Goal: Task Accomplishment & Management: Use online tool/utility

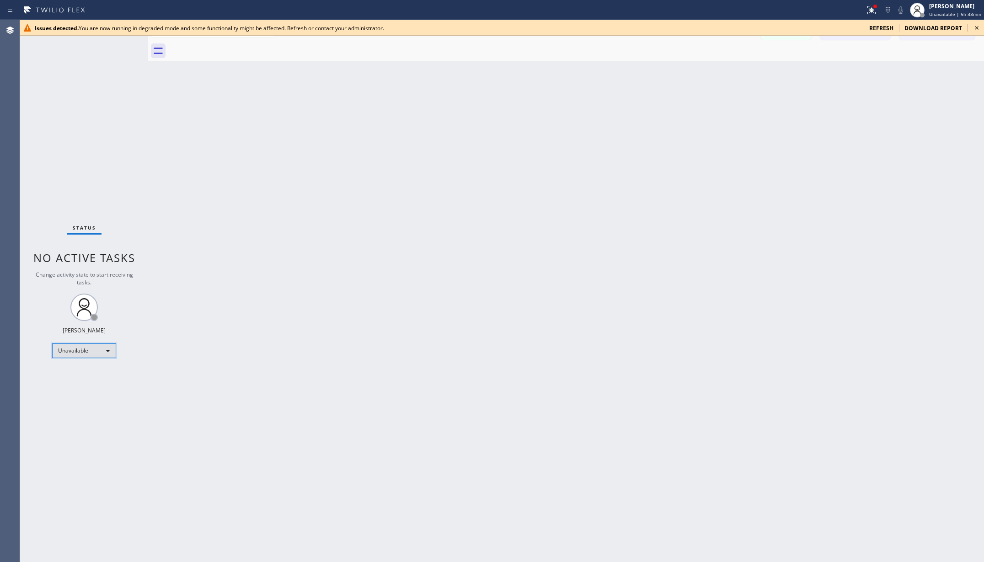
click at [91, 352] on div "Unavailable" at bounding box center [84, 351] width 64 height 15
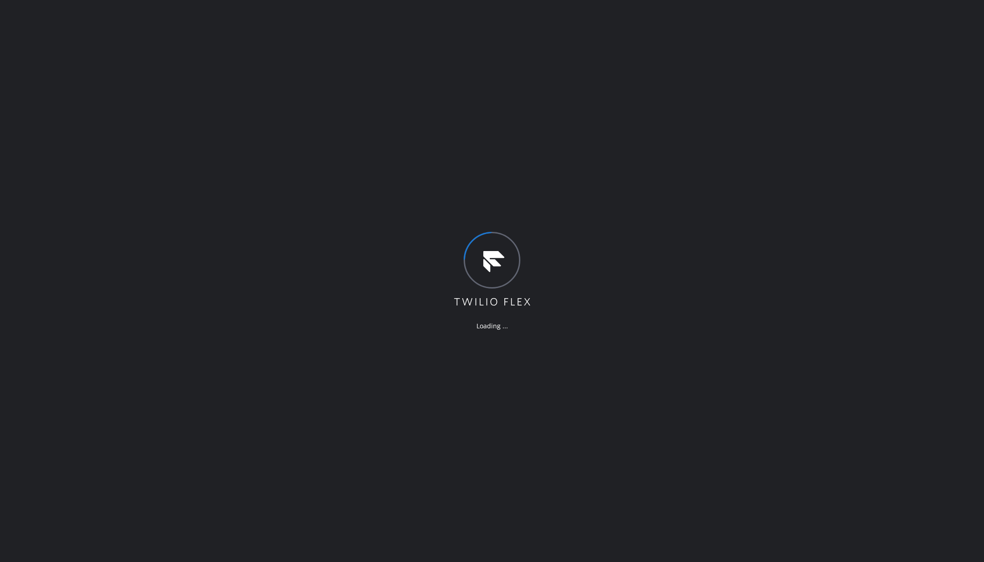
click at [207, 27] on div "Loading ..." at bounding box center [492, 281] width 984 height 562
click at [156, 86] on div "Loading ..." at bounding box center [492, 281] width 984 height 562
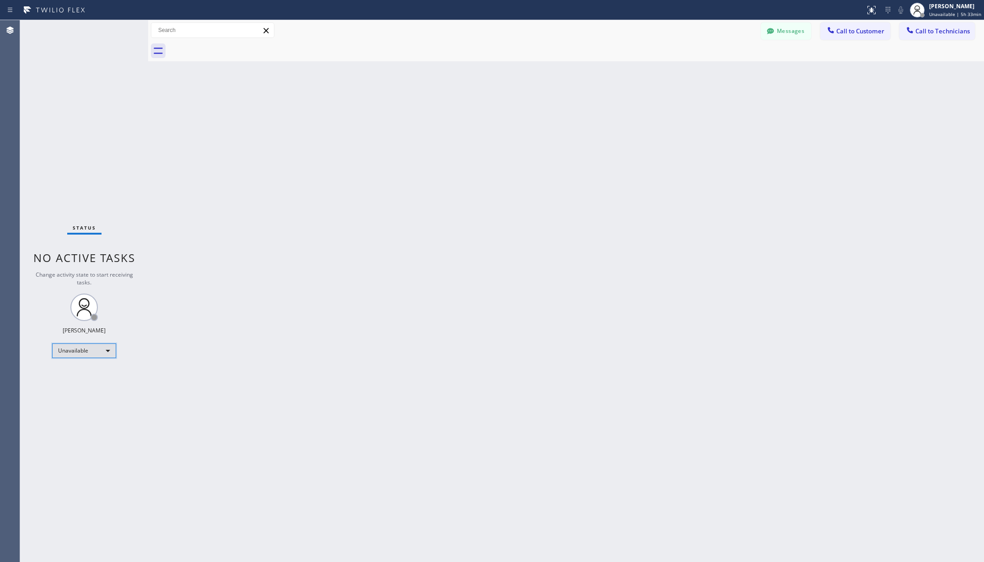
click at [92, 350] on div "Unavailable" at bounding box center [84, 351] width 64 height 15
click at [70, 376] on li "Available" at bounding box center [84, 375] width 62 height 11
click at [279, 386] on div at bounding box center [492, 281] width 984 height 562
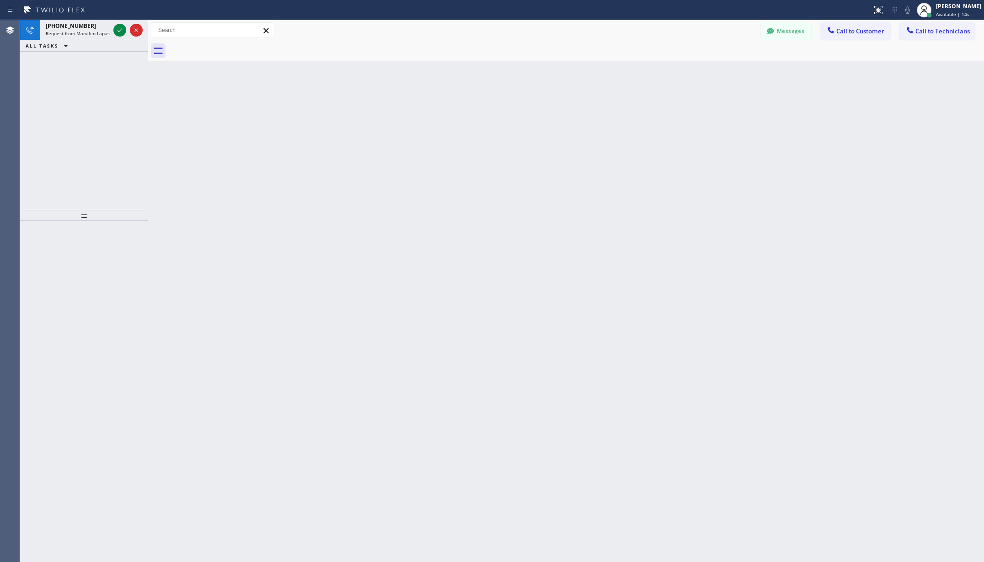
drag, startPoint x: 122, startPoint y: 30, endPoint x: 171, endPoint y: 1, distance: 57.0
click at [122, 30] on icon at bounding box center [119, 30] width 11 height 11
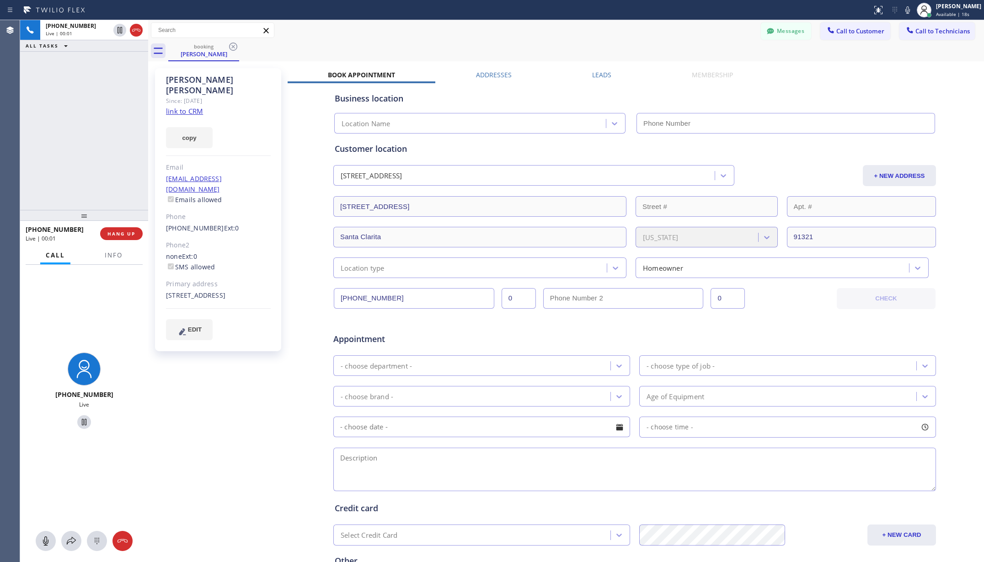
type input "(844) 819-5467"
click at [129, 229] on button "HANG UP" at bounding box center [121, 233] width 43 height 13
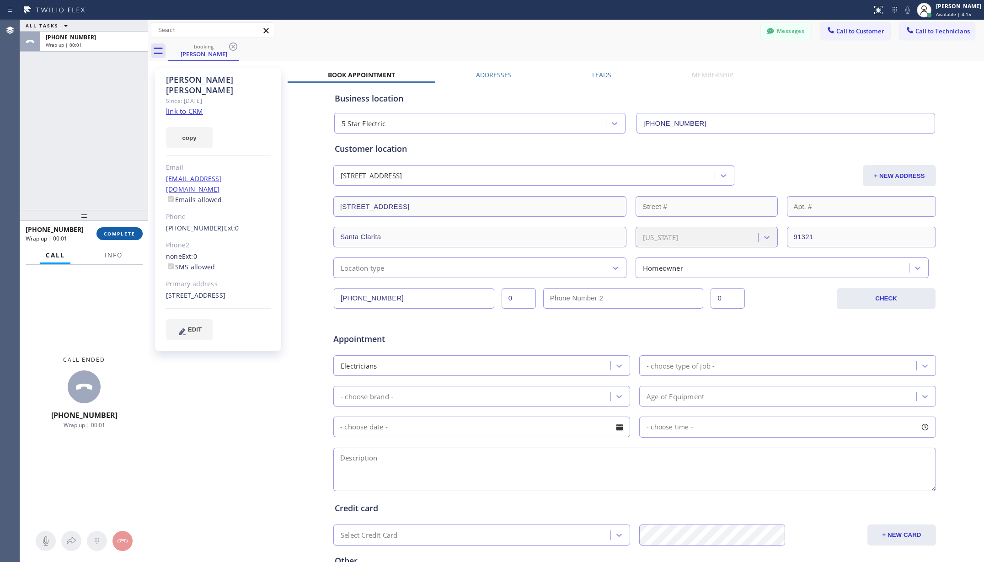
click at [125, 231] on span "COMPLETE" at bounding box center [120, 234] width 32 height 6
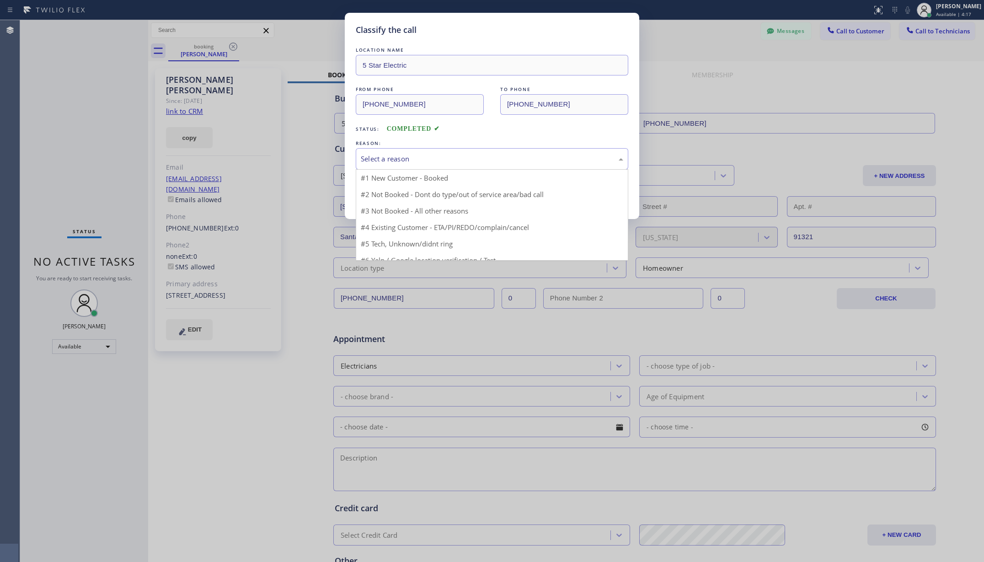
drag, startPoint x: 414, startPoint y: 156, endPoint x: 444, endPoint y: 200, distance: 53.3
click at [414, 156] on div "Select a reason" at bounding box center [492, 159] width 263 height 11
drag, startPoint x: 445, startPoint y: 211, endPoint x: 416, endPoint y: 215, distance: 29.5
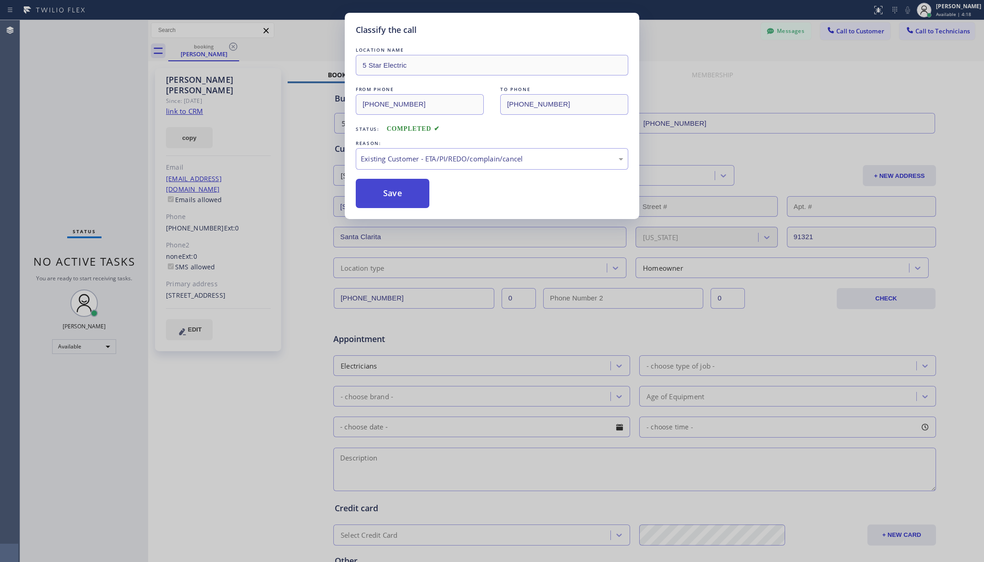
click at [381, 193] on button "Save" at bounding box center [393, 193] width 74 height 29
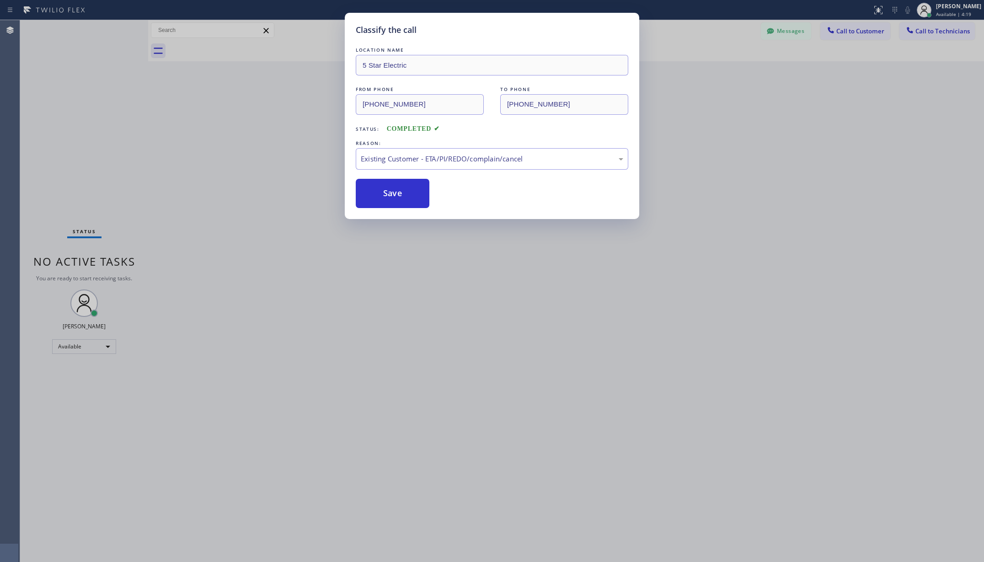
click at [81, 344] on div "Classify the call LOCATION NAME 5 Star Electric FROM PHONE (818) 447-7408 TO PH…" at bounding box center [502, 291] width 964 height 542
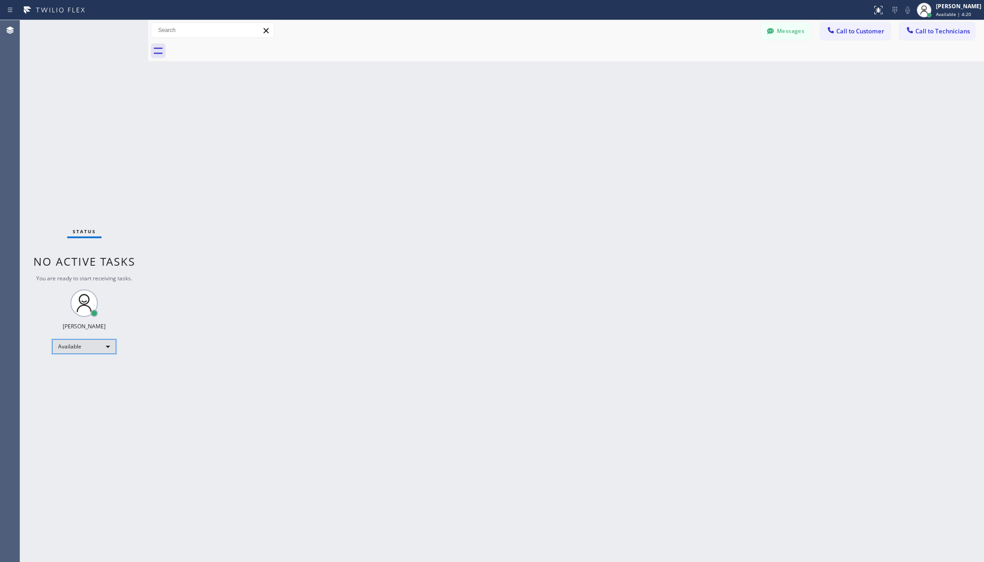
click at [85, 350] on div "Available" at bounding box center [84, 346] width 64 height 15
click at [86, 383] on li "Unavailable" at bounding box center [84, 382] width 62 height 11
drag, startPoint x: 245, startPoint y: 343, endPoint x: 359, endPoint y: 222, distance: 165.7
click at [246, 343] on div "Back to Dashboard Change Sender ID Customers Technicians AA Adam Arseneault 09/…" at bounding box center [566, 291] width 836 height 542
